Goal: Task Accomplishment & Management: Use online tool/utility

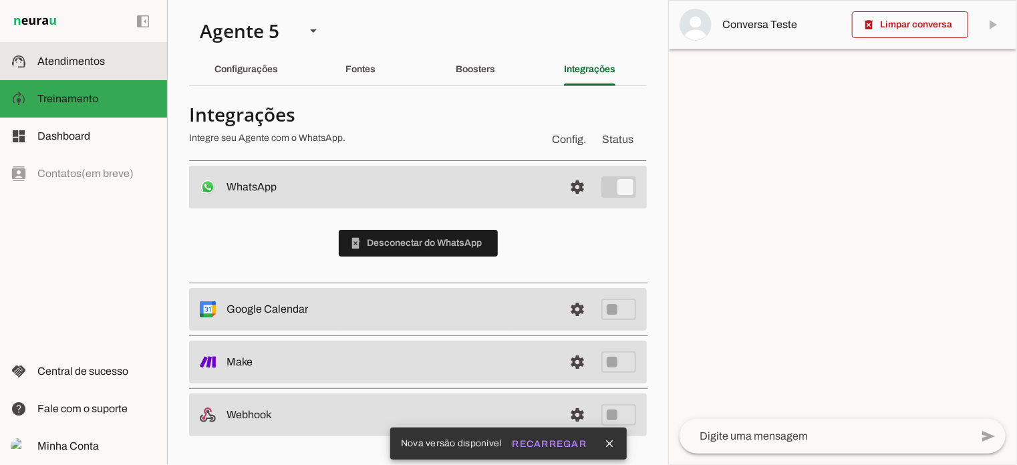
click at [90, 61] on span "Atendimentos" at bounding box center [71, 60] width 68 height 11
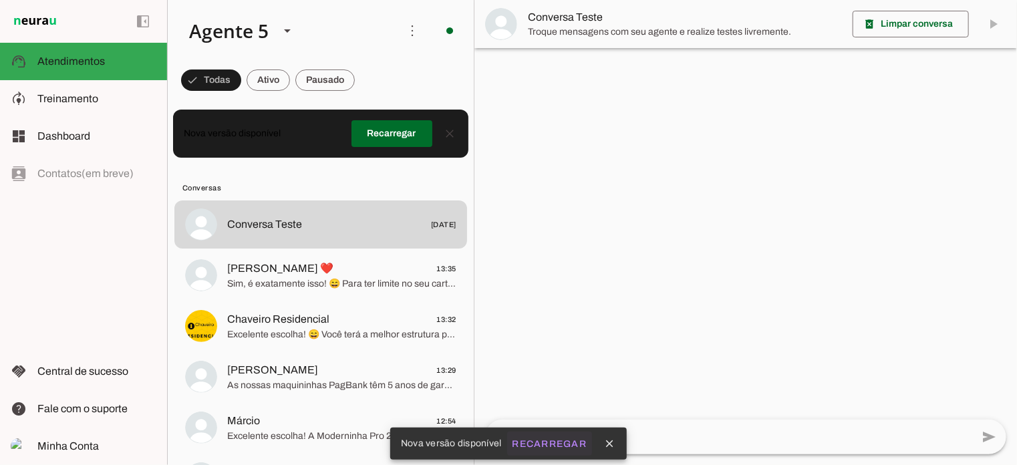
click at [0, 0] on slot "Recarregar" at bounding box center [0, 0] width 0 height 0
